Goal: Transaction & Acquisition: Book appointment/travel/reservation

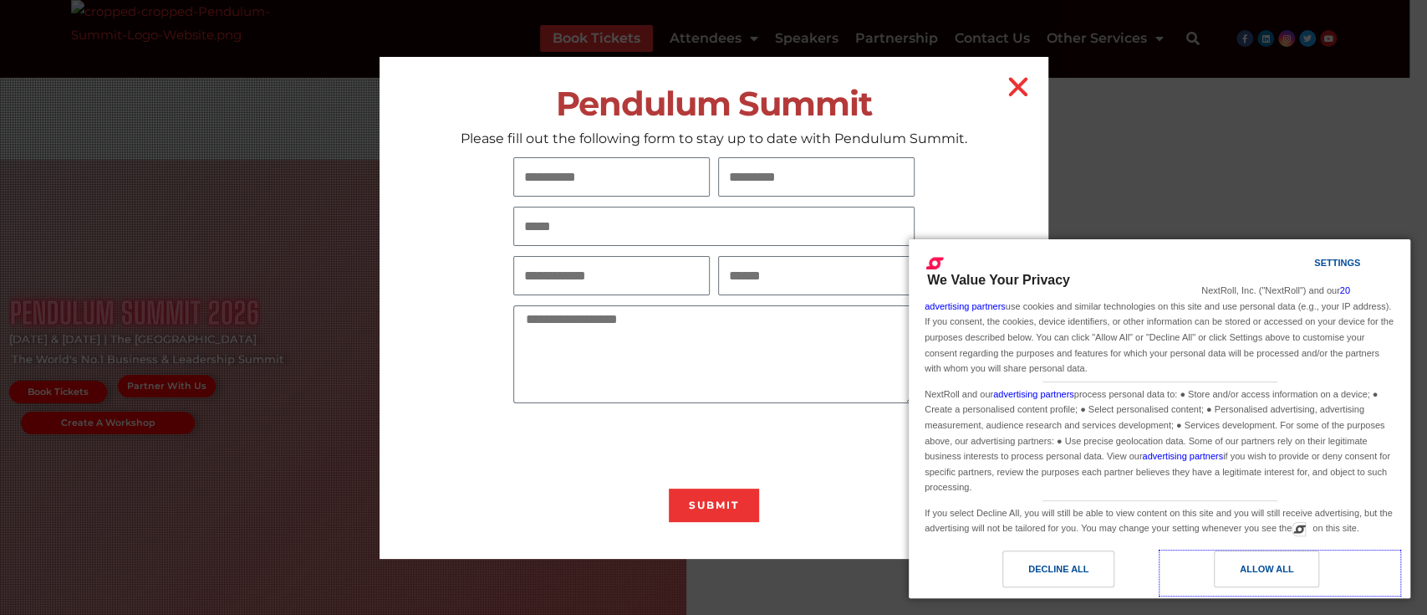
click at [686, 246] on div "Allow All" at bounding box center [1267, 568] width 54 height 18
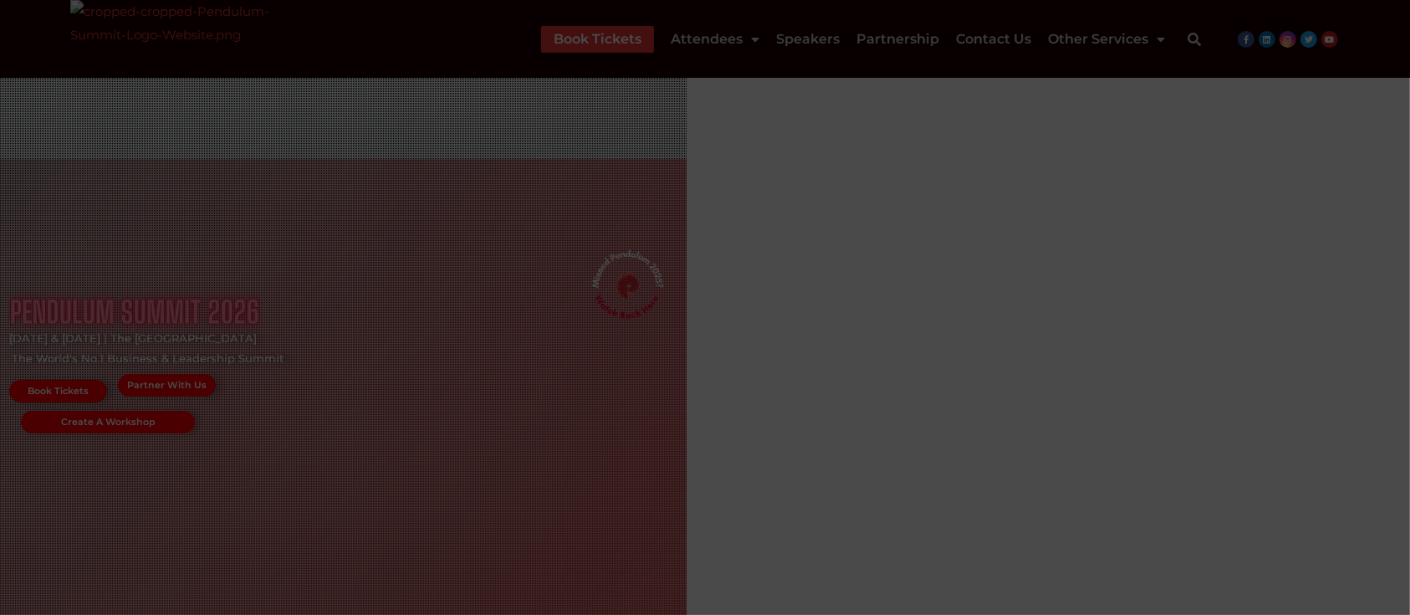
click at [686, 87] on icon "Close" at bounding box center [1009, 87] width 27 height 27
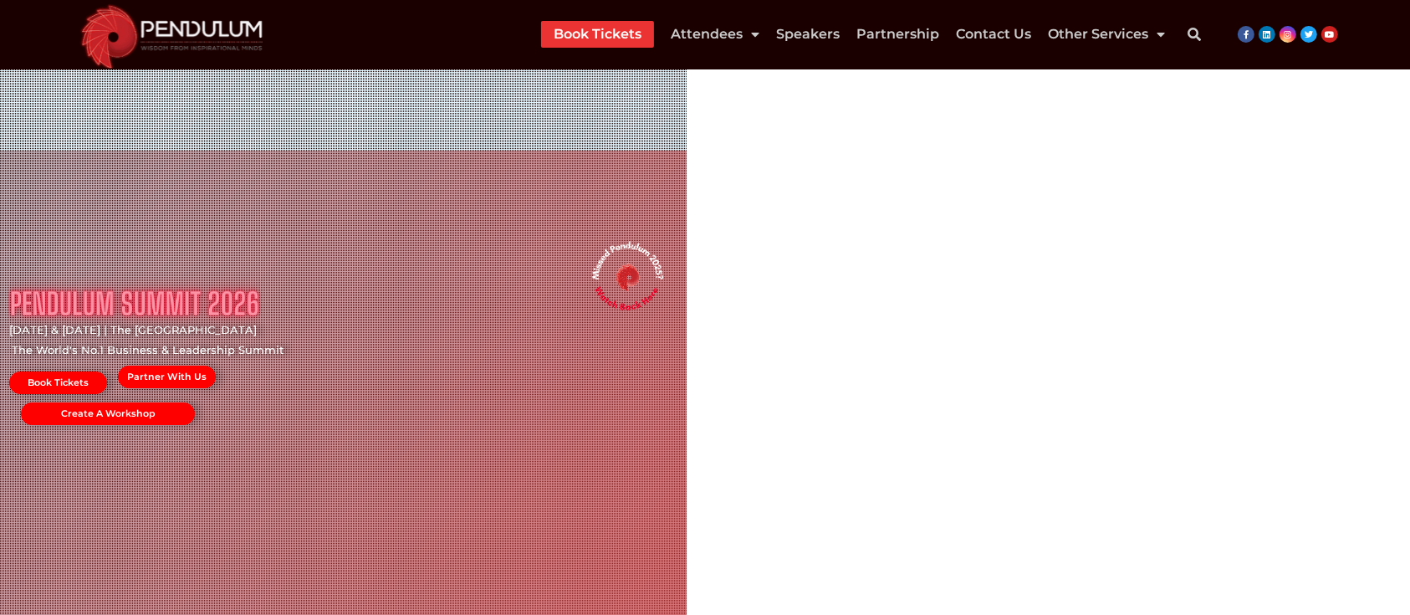
click at [609, 37] on link "Book Tickets" at bounding box center [597, 34] width 88 height 27
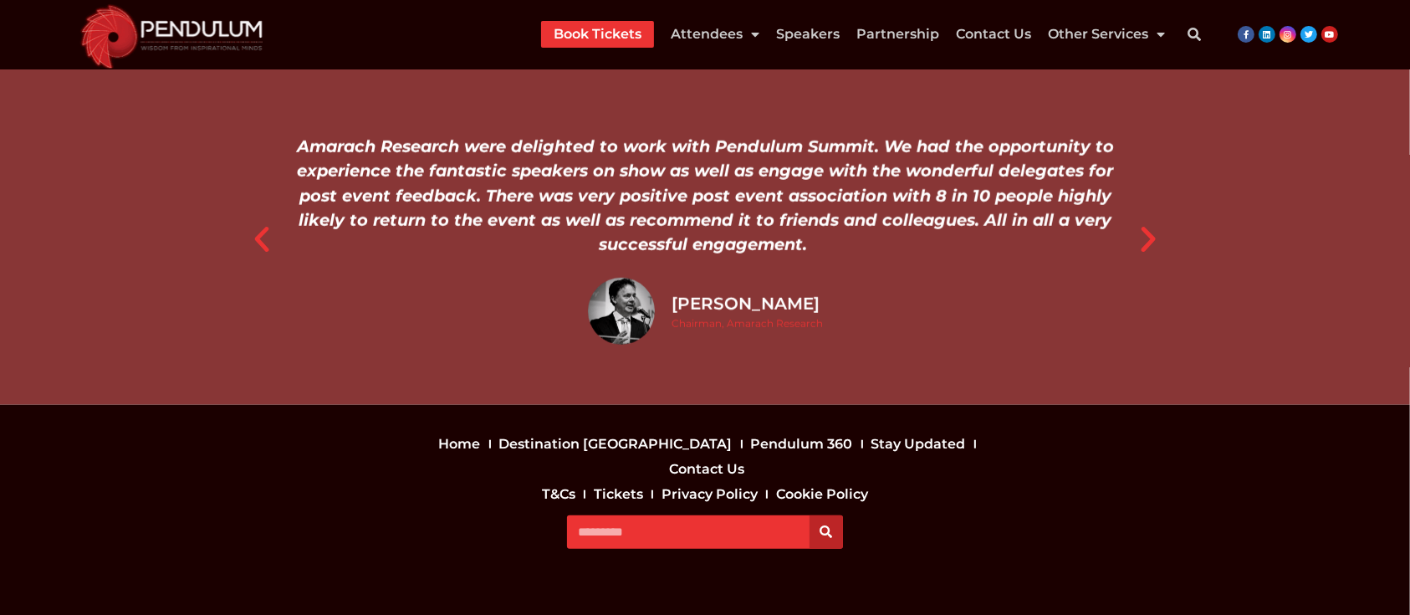
scroll to position [1552, 0]
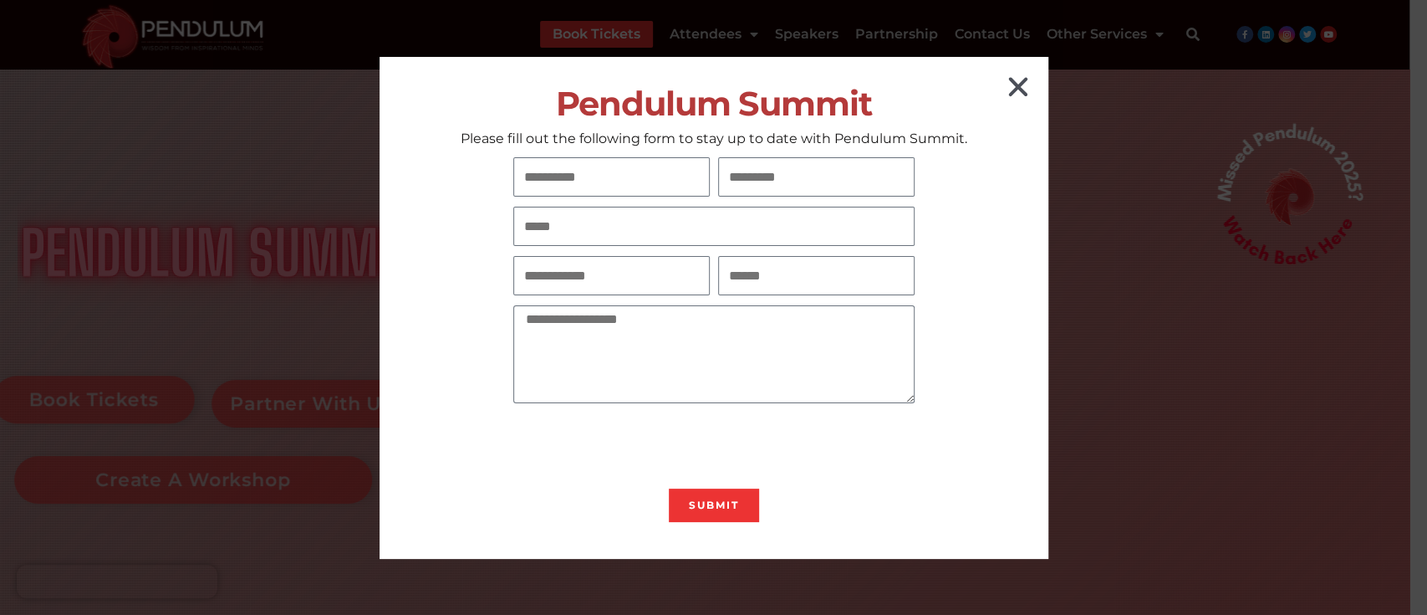
click at [1014, 88] on icon "Close" at bounding box center [1018, 87] width 27 height 27
